Goal: Task Accomplishment & Management: Manage account settings

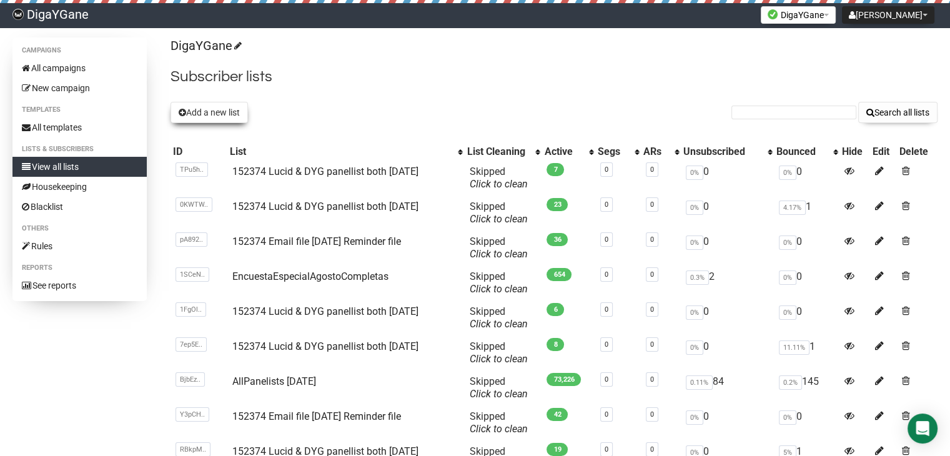
click at [235, 109] on button "Add a new list" at bounding box center [208, 112] width 77 height 21
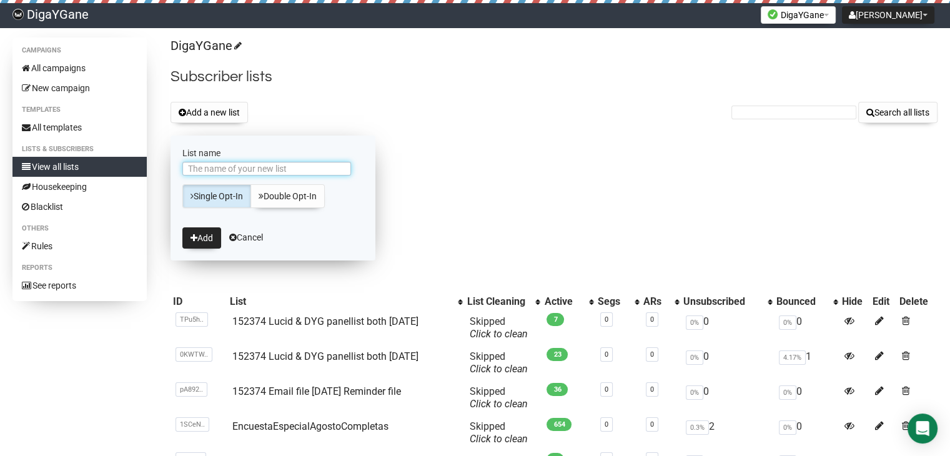
click at [317, 163] on input "List name" at bounding box center [266, 169] width 169 height 14
paste input "152374 Email file [DATE] Reminder file"
type input "152374 Email file [DATE] Reminder file"
click at [202, 240] on button "Add" at bounding box center [201, 237] width 39 height 21
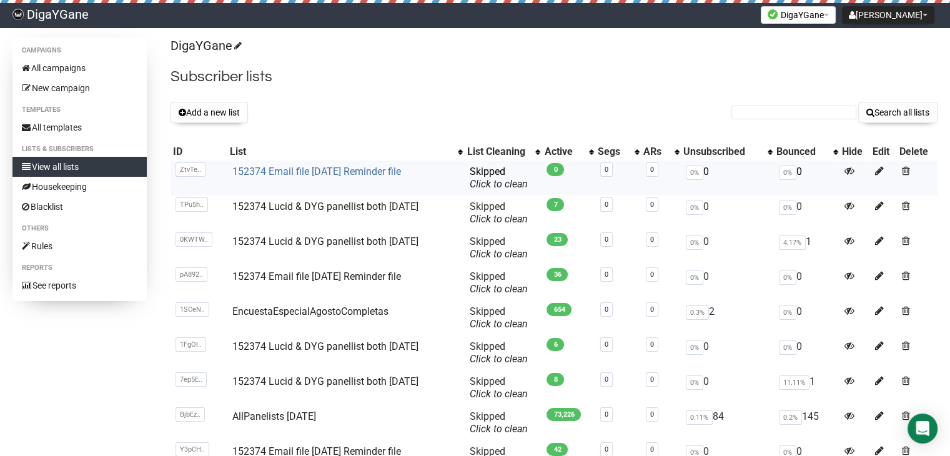
click at [381, 169] on link "152374 Email file [DATE] Reminder file" at bounding box center [316, 171] width 169 height 12
click at [353, 170] on link "152374 Email file [DATE] Reminder file" at bounding box center [316, 171] width 169 height 12
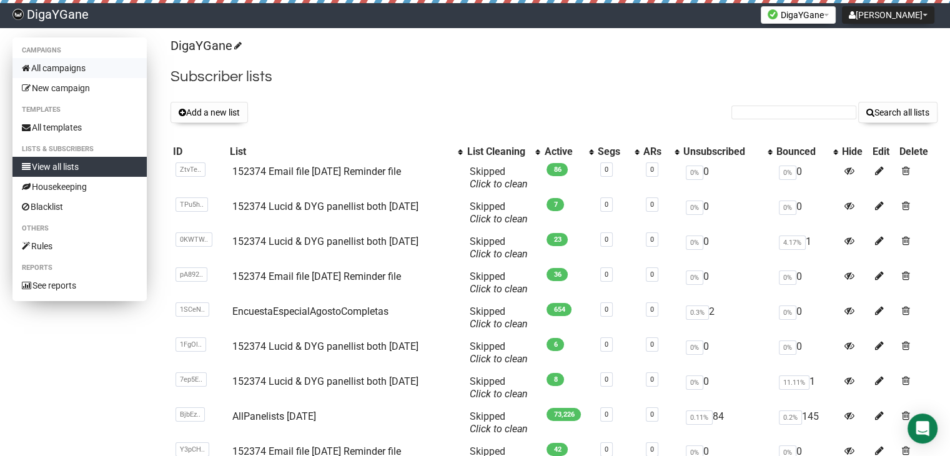
click at [75, 66] on link "All campaigns" at bounding box center [79, 68] width 134 height 20
